Goal: Find specific page/section: Find specific page/section

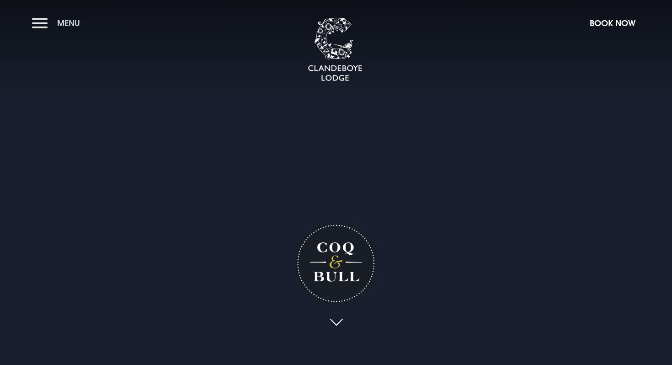
click at [40, 24] on button "Menu" at bounding box center [58, 23] width 53 height 20
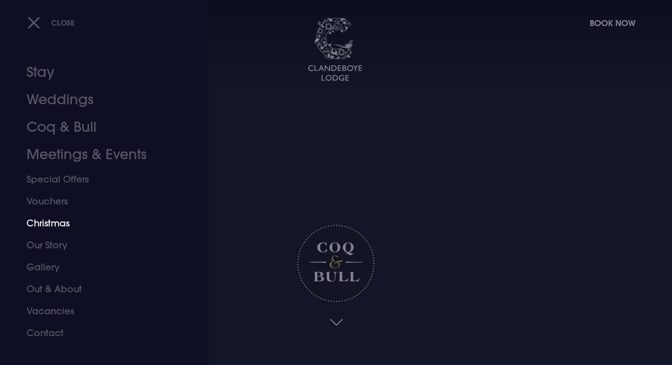
click at [63, 221] on link "Christmas" at bounding box center [99, 223] width 144 height 22
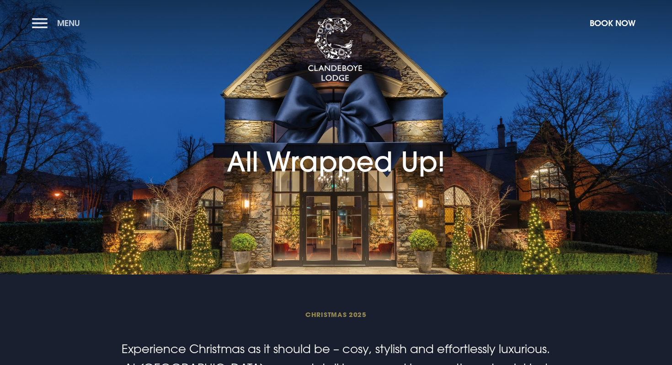
click at [70, 21] on span "Menu" at bounding box center [68, 23] width 23 height 11
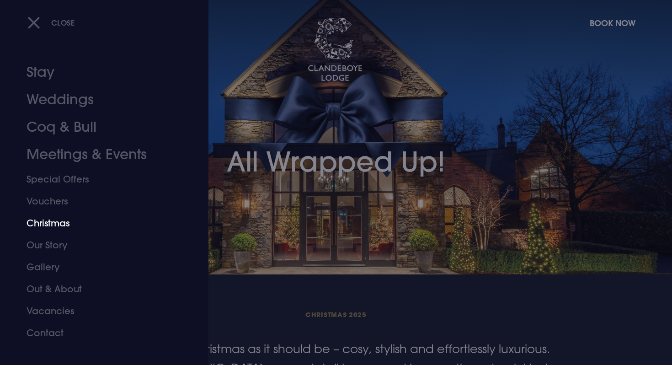
click at [49, 222] on link "Christmas" at bounding box center [99, 223] width 144 height 22
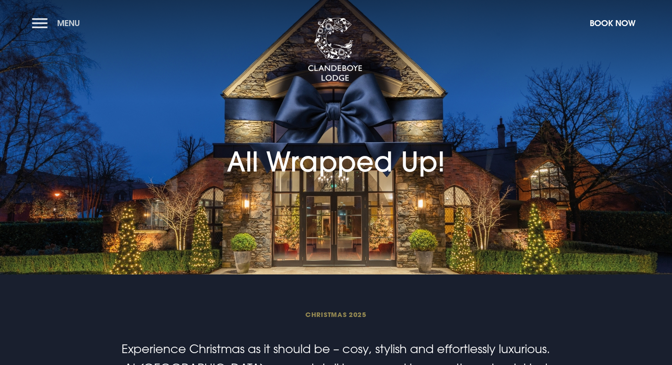
click at [42, 23] on button "Menu" at bounding box center [58, 23] width 53 height 20
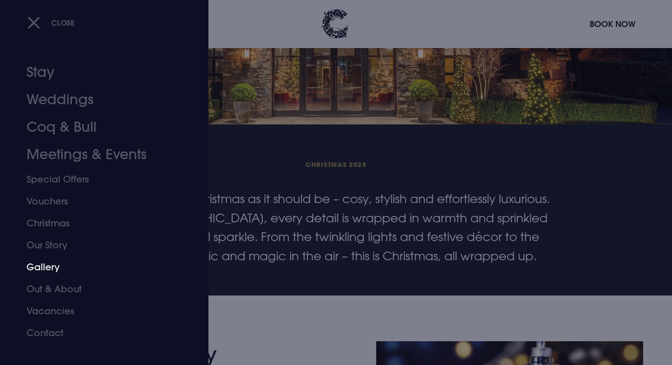
scroll to position [153, 0]
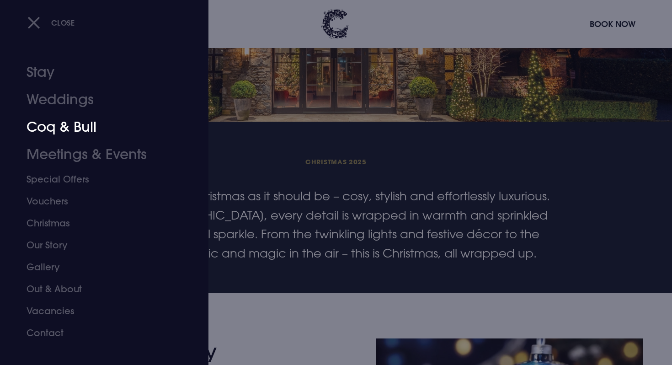
click at [56, 127] on link "Coq & Bull" at bounding box center [99, 126] width 144 height 27
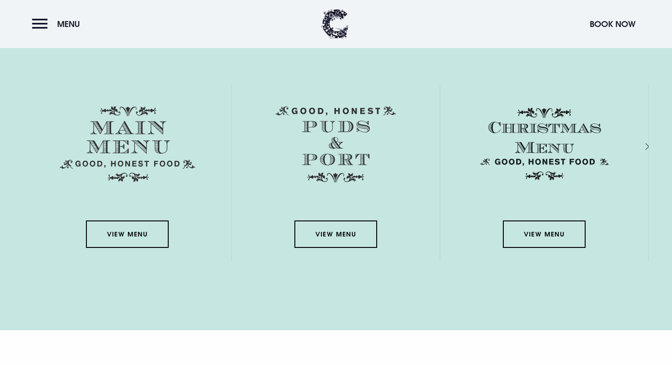
scroll to position [1366, 0]
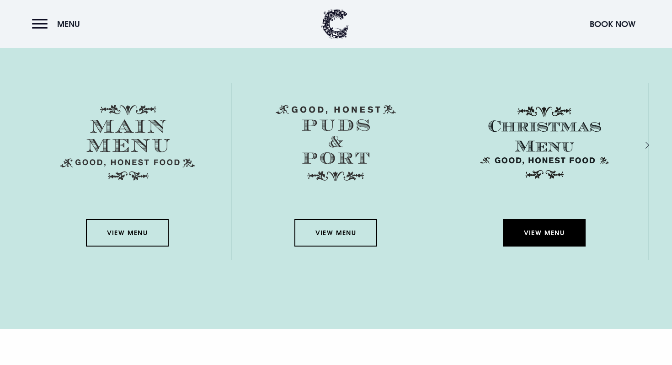
click at [544, 230] on link "View Menu" at bounding box center [544, 232] width 82 height 27
